Goal: Task Accomplishment & Management: Manage account settings

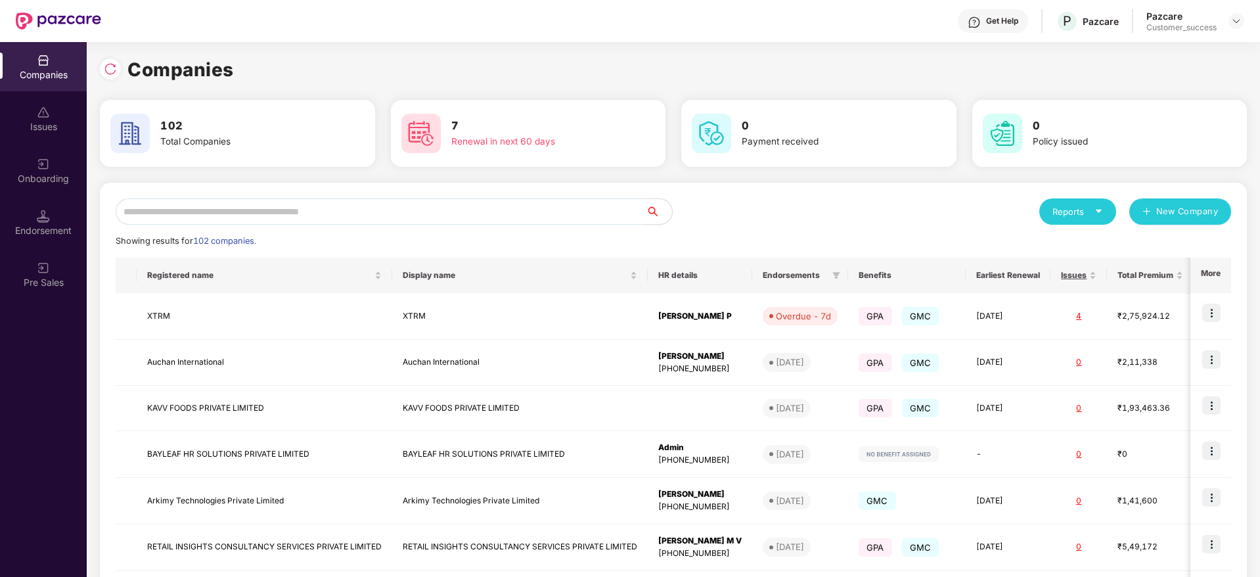
click at [333, 214] on input "text" at bounding box center [381, 211] width 530 height 26
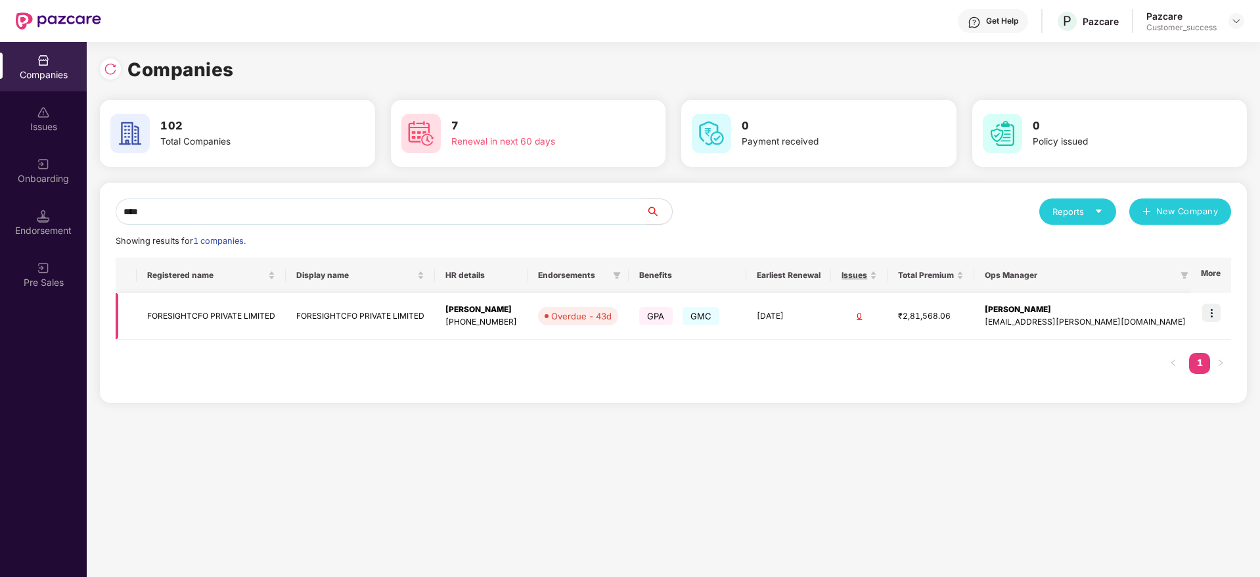
type input "****"
click at [1223, 319] on td at bounding box center [1211, 316] width 41 height 47
click at [1210, 314] on img at bounding box center [1212, 313] width 18 height 18
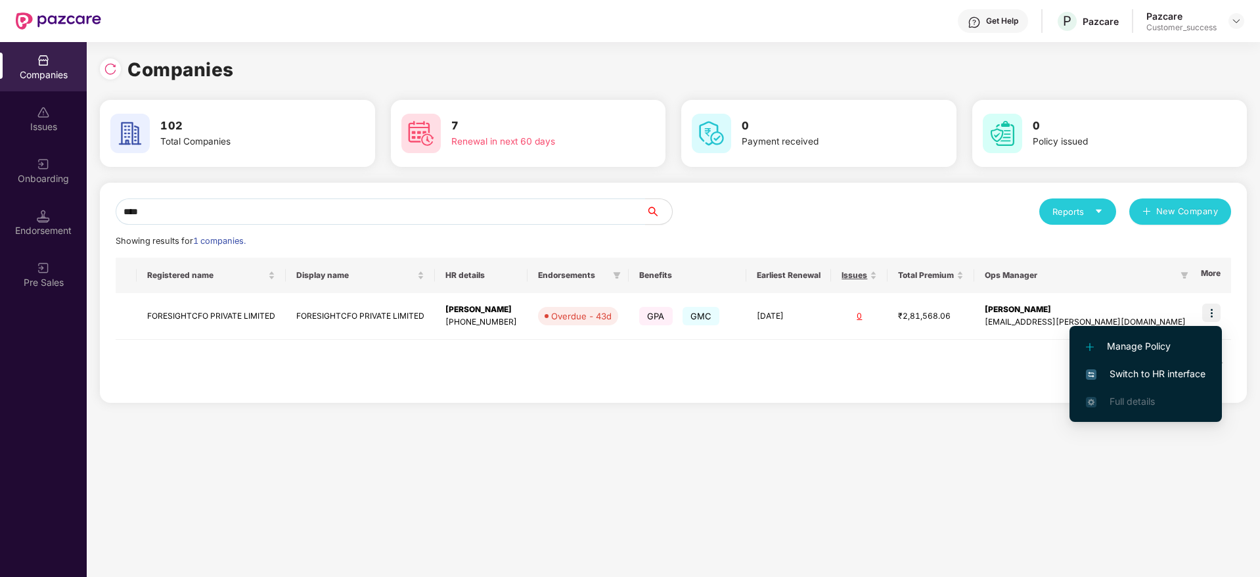
click at [1115, 375] on span "Switch to HR interface" at bounding box center [1146, 374] width 120 height 14
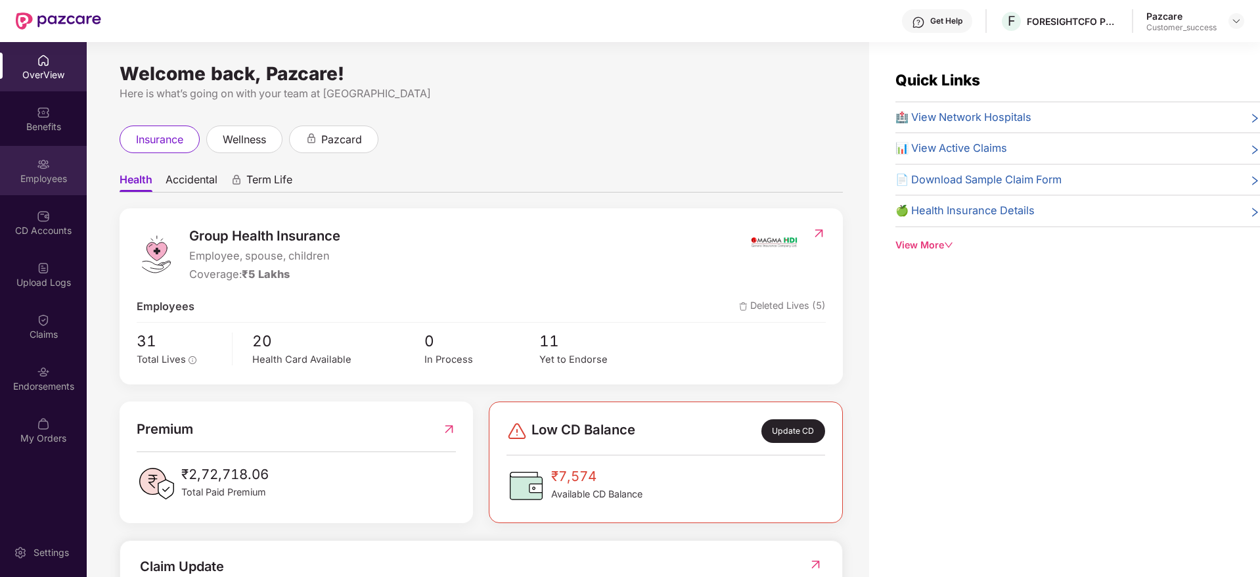
click at [83, 177] on div "Employees" at bounding box center [43, 178] width 87 height 13
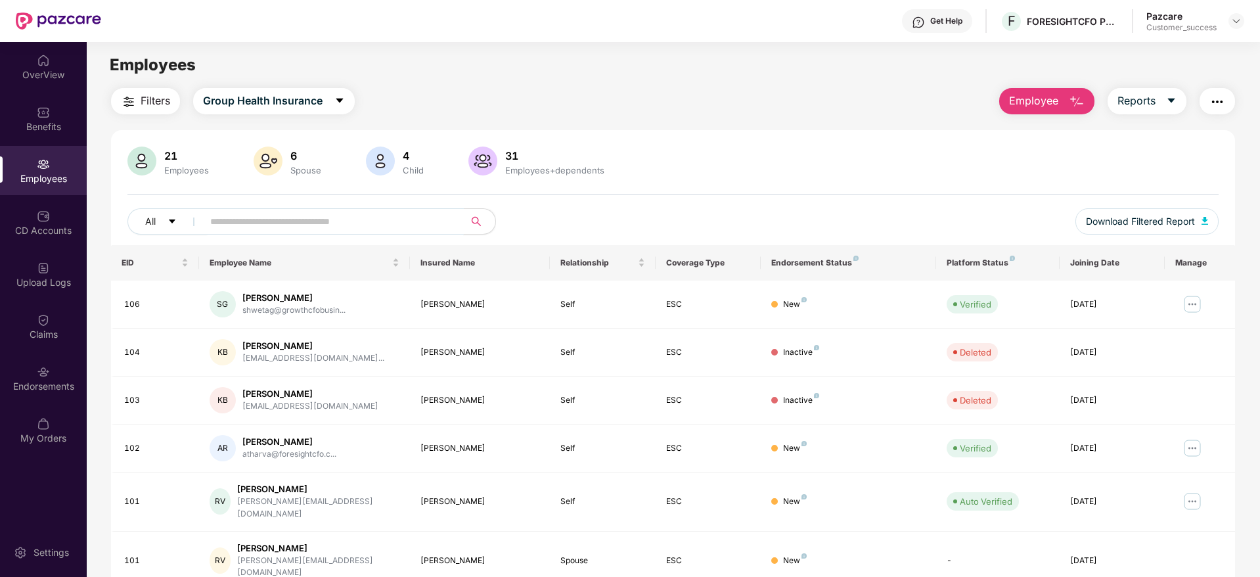
click at [256, 223] on input "text" at bounding box center [328, 222] width 236 height 20
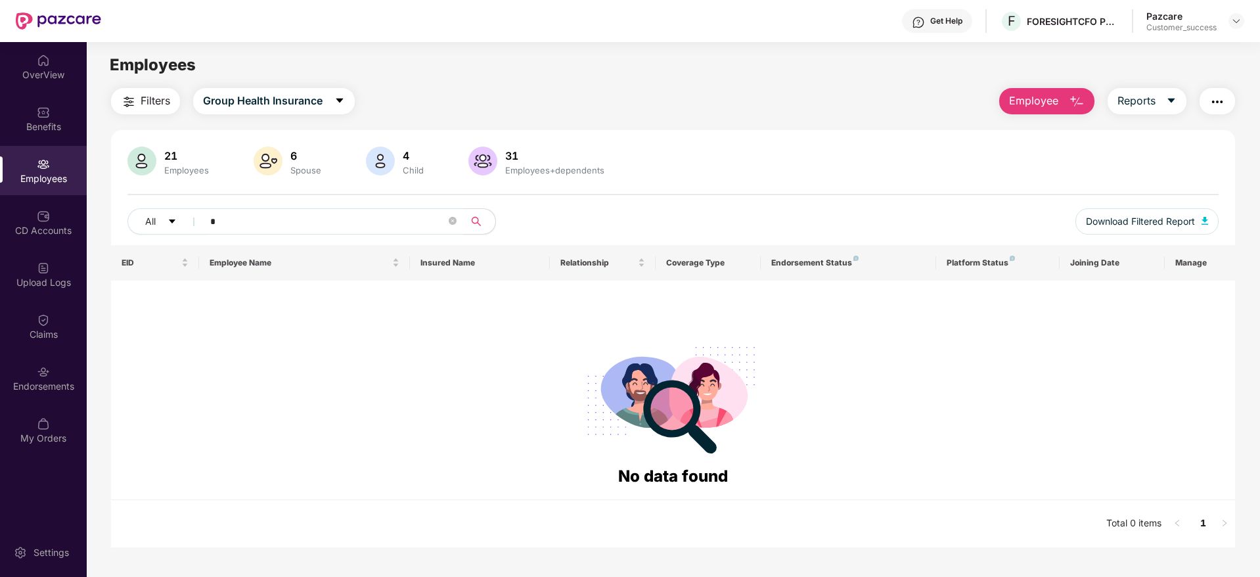
click at [256, 223] on input "*" at bounding box center [328, 222] width 236 height 20
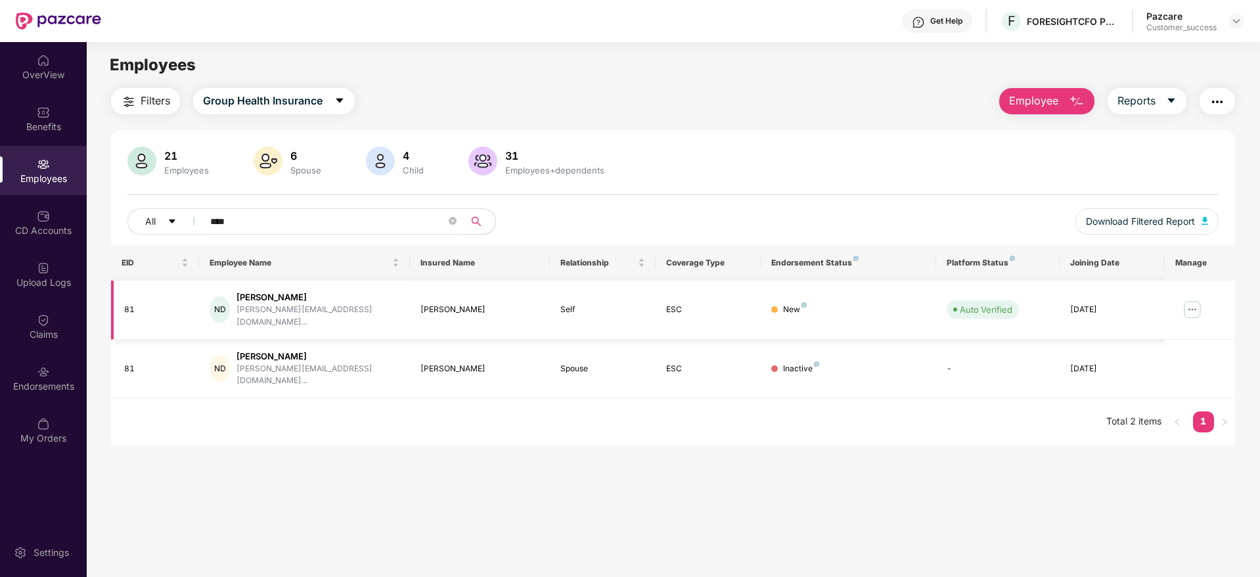
type input "****"
click at [1187, 299] on img at bounding box center [1192, 309] width 21 height 21
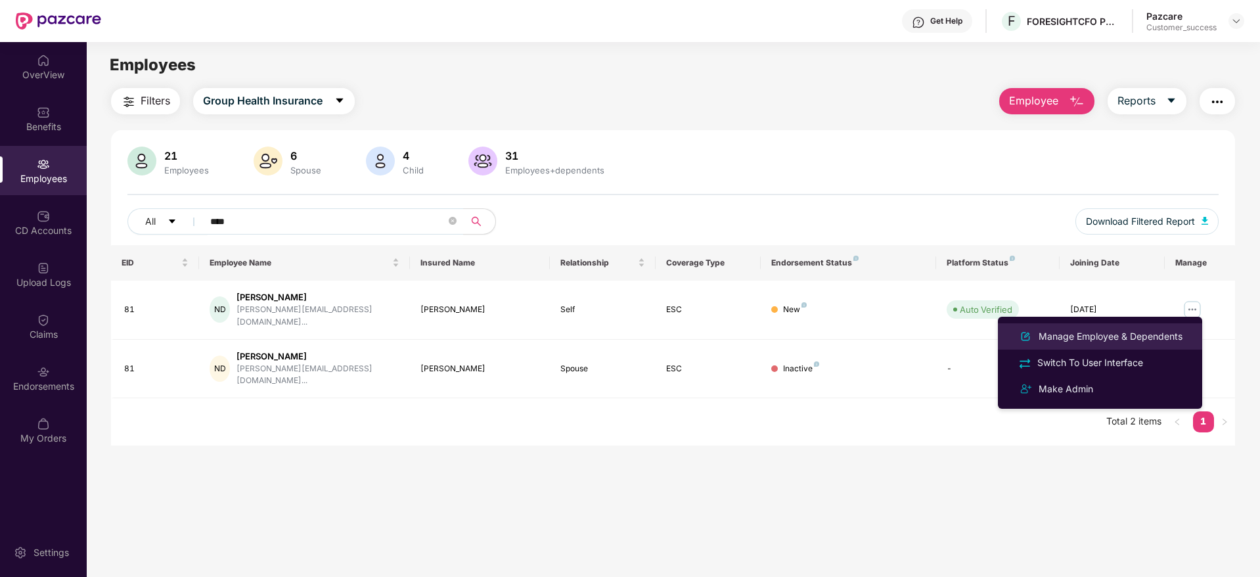
click at [1143, 329] on div "Manage Employee & Dependents" at bounding box center [1100, 337] width 170 height 16
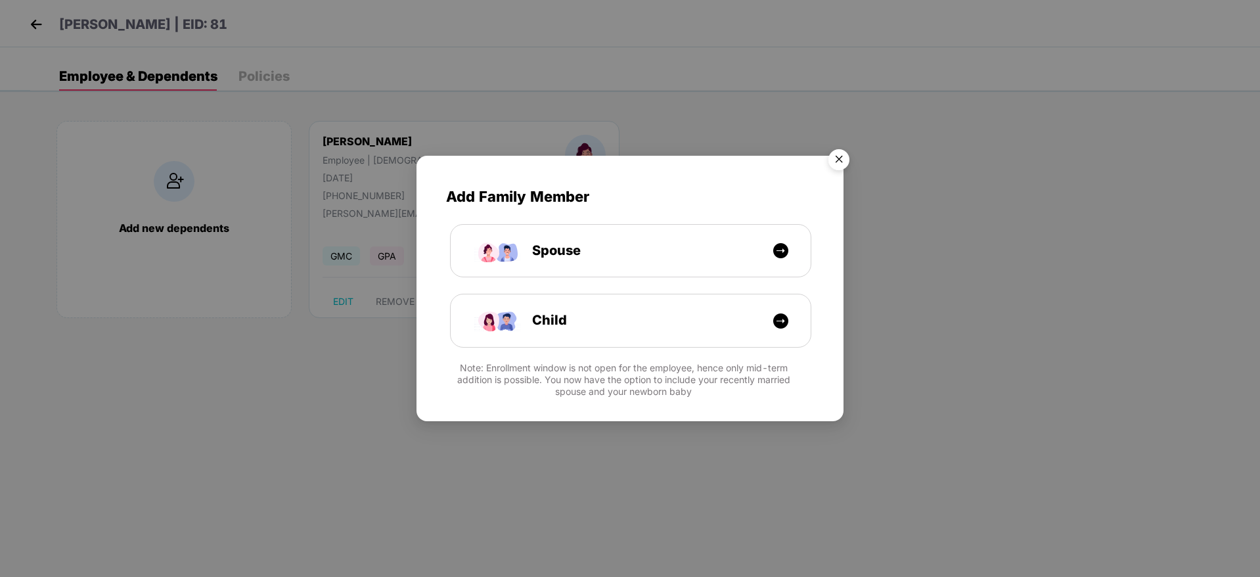
click at [831, 153] on img "Close" at bounding box center [839, 161] width 37 height 37
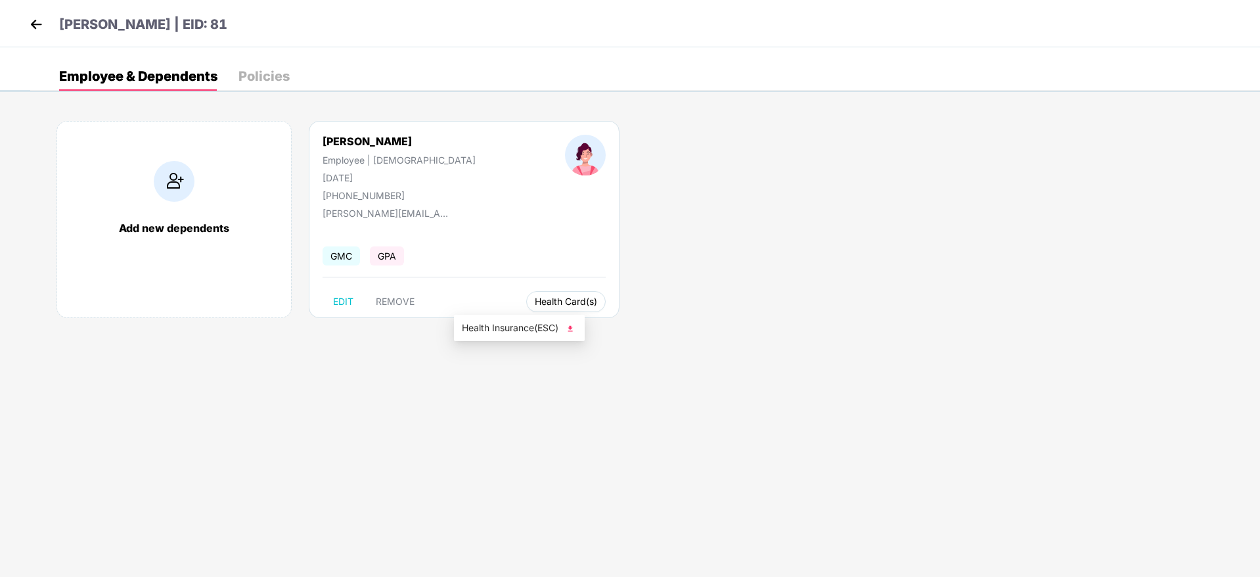
click at [489, 315] on div "Health Insurance(ESC)" at bounding box center [519, 328] width 131 height 26
click at [516, 327] on span "Health Insurance(ESC)" at bounding box center [519, 328] width 115 height 14
click at [43, 26] on img at bounding box center [36, 24] width 20 height 20
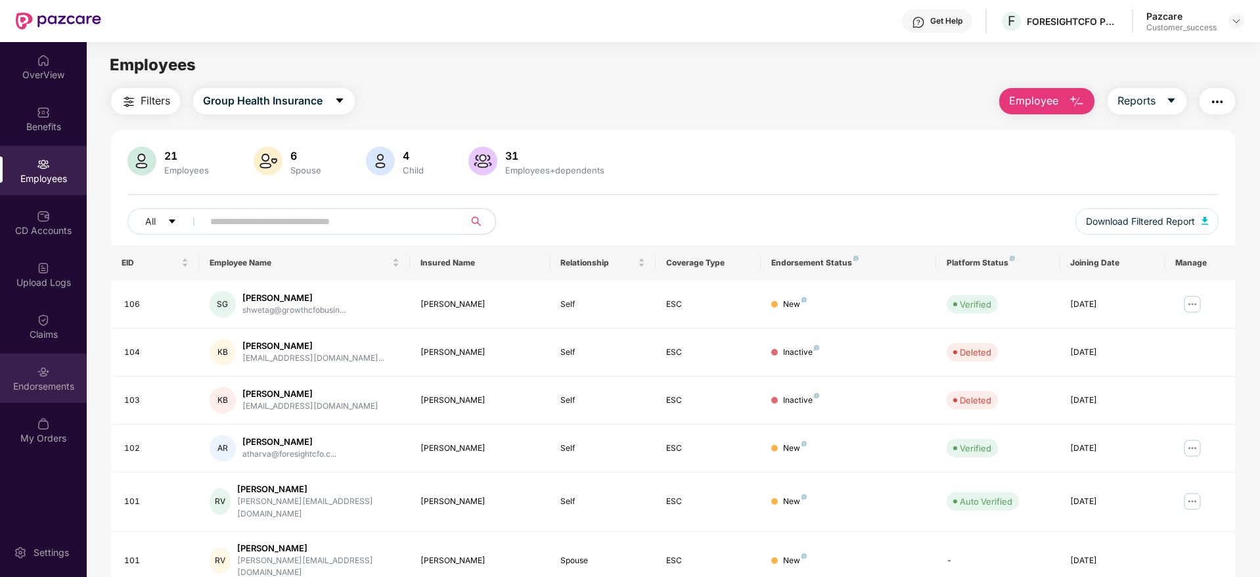
click at [45, 377] on img at bounding box center [43, 371] width 13 height 13
